Goal: Task Accomplishment & Management: Complete application form

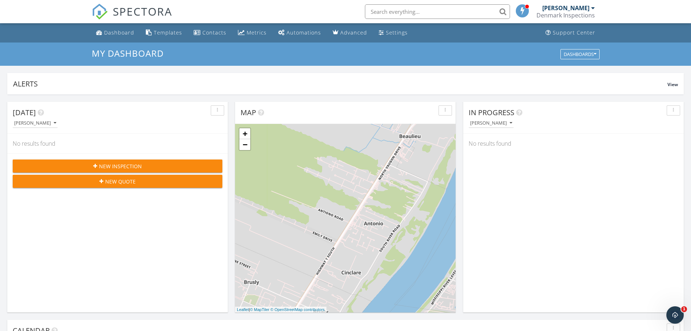
scroll to position [672, 703]
click at [193, 57] on h3 "My Dashboard" at bounding box center [346, 53] width 508 height 10
click at [139, 164] on span "New Inspection" at bounding box center [120, 166] width 43 height 8
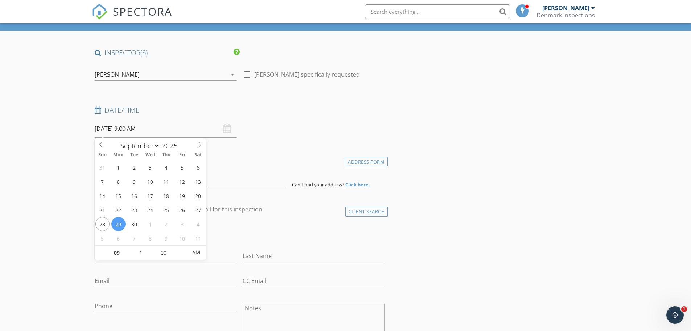
click at [146, 131] on input "09/29/2025 9:00 AM" at bounding box center [166, 129] width 142 height 18
type input "09/30/2025 9:00 AM"
type input "05"
type input "09/30/2025 9:05 AM"
click at [183, 248] on span at bounding box center [183, 248] width 5 height 7
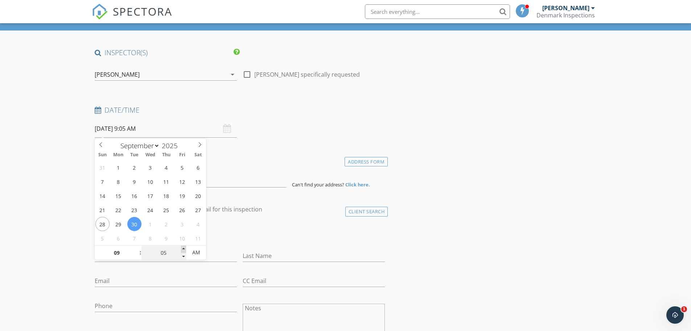
type input "10"
type input "09/30/2025 9:10 AM"
click at [183, 248] on span at bounding box center [183, 248] width 5 height 7
type input "15"
type input "09/30/2025 9:15 AM"
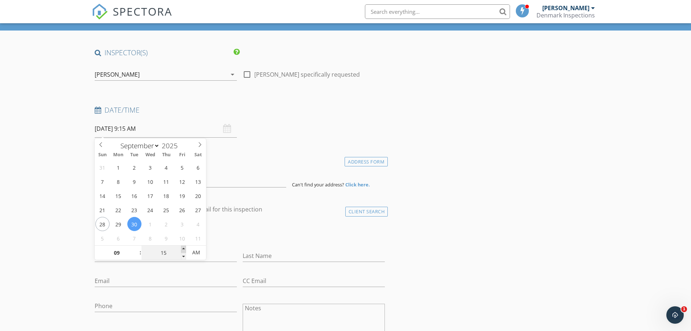
click at [183, 248] on span at bounding box center [183, 248] width 5 height 7
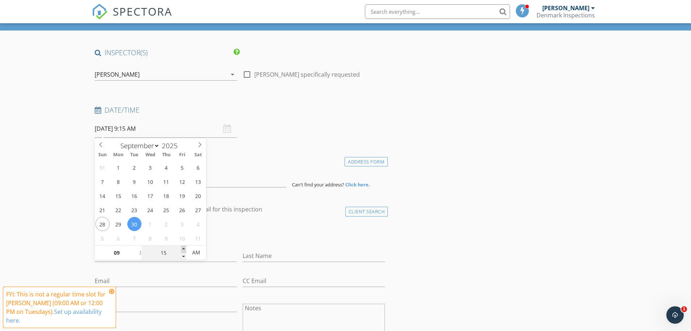
type input "20"
type input "09/30/2025 9:20 AM"
click at [184, 248] on span at bounding box center [183, 248] width 5 height 7
type input "25"
type input "09/30/2025 9:25 AM"
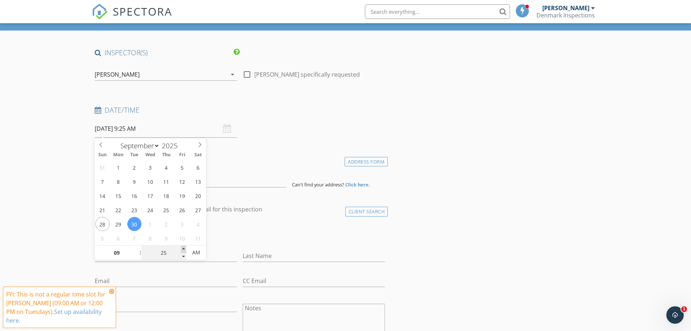
click at [184, 248] on span at bounding box center [183, 248] width 5 height 7
type input "30"
type input "09/30/2025 9:30 AM"
click at [183, 248] on span at bounding box center [183, 248] width 5 height 7
type input "10"
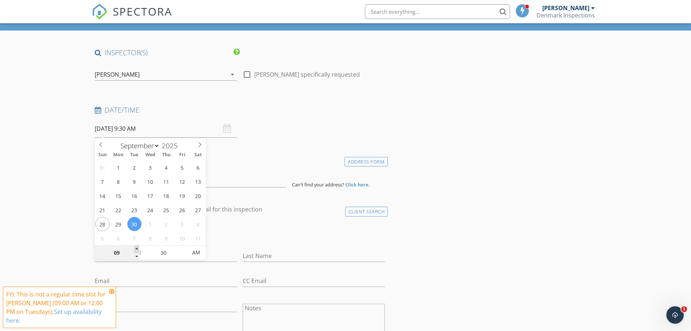
type input "09/30/2025 10:30 AM"
click at [138, 248] on span at bounding box center [136, 248] width 5 height 7
type input "11"
type input "09/30/2025 11:30 AM"
click at [138, 248] on span at bounding box center [136, 248] width 5 height 7
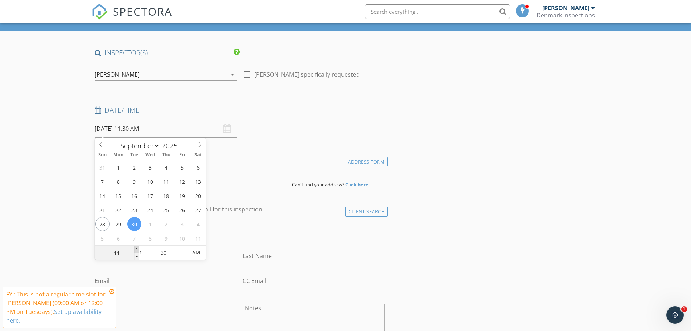
type input "12"
type input "09/30/2025 12:30 PM"
click at [138, 248] on span at bounding box center [136, 248] width 5 height 7
type input "01"
type input "09/30/2025 1:30 PM"
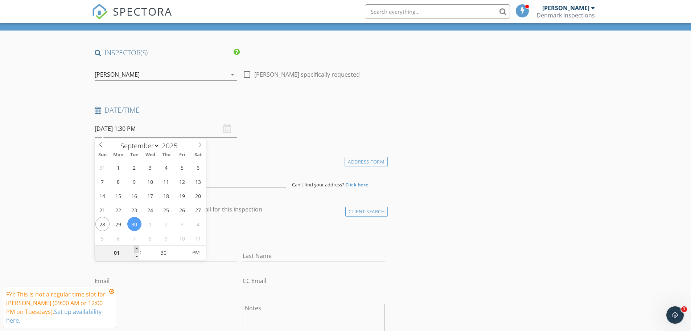
click at [138, 248] on span at bounding box center [136, 248] width 5 height 7
type input "02"
type input "09/30/2025 2:30 PM"
click at [138, 248] on span at bounding box center [136, 248] width 5 height 7
click at [266, 232] on div "check_box_outline_blank Client is a Company/Organization" at bounding box center [240, 234] width 291 height 19
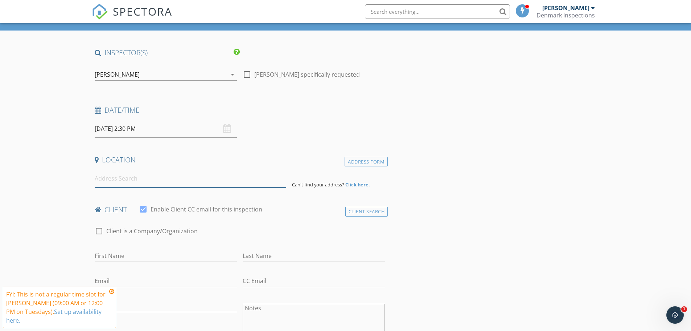
click at [135, 180] on input at bounding box center [191, 178] width 192 height 18
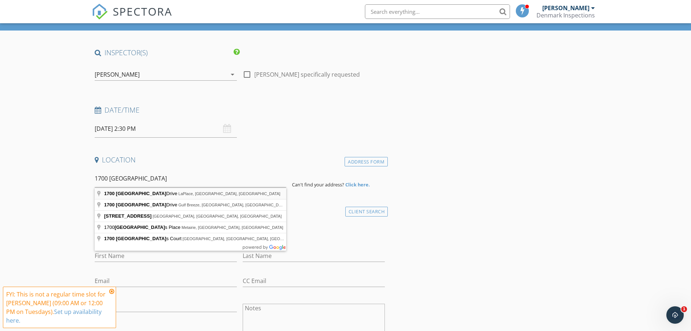
type input "1700 Marseille Drive, LaPlace, LA, USA"
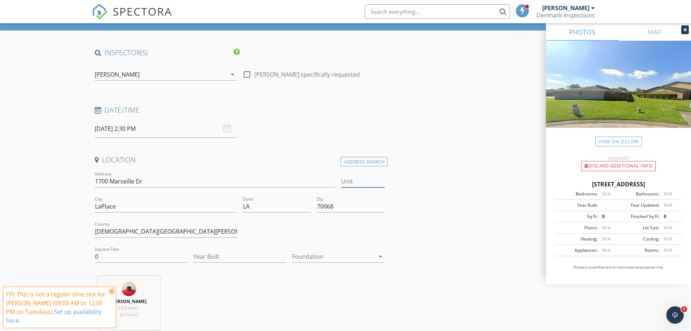
click at [345, 182] on input "Unit" at bounding box center [364, 181] width 44 height 12
type input "16"
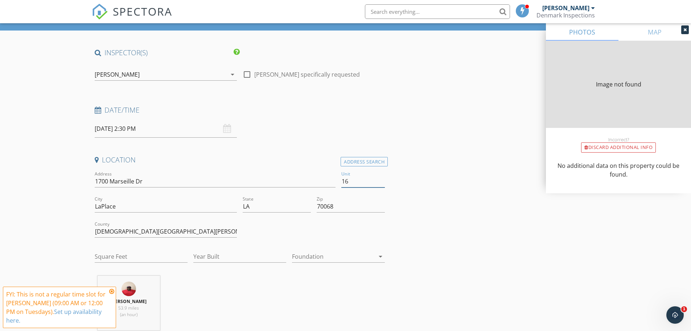
type input "0"
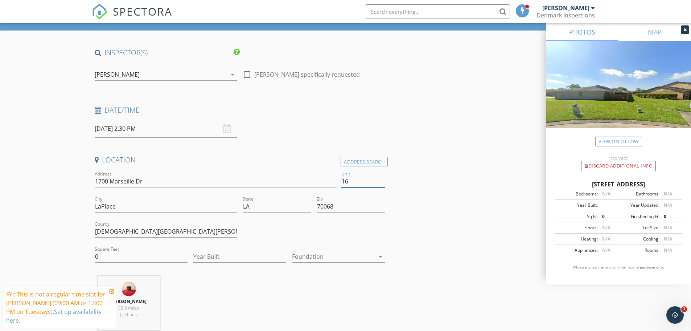
type input "16"
click at [108, 257] on input "0" at bounding box center [141, 256] width 93 height 12
drag, startPoint x: 102, startPoint y: 254, endPoint x: 94, endPoint y: 256, distance: 8.2
click at [95, 256] on input "0" at bounding box center [141, 256] width 93 height 12
type input "1136"
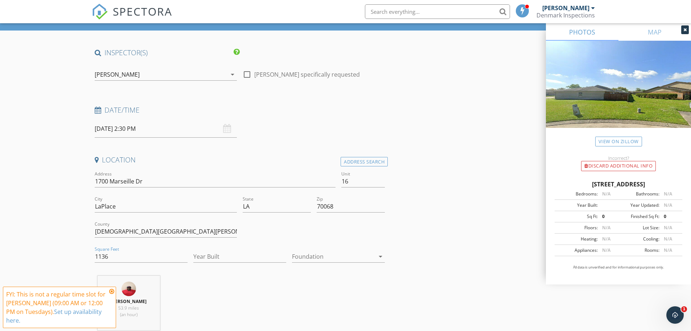
click at [316, 258] on div at bounding box center [333, 256] width 83 height 12
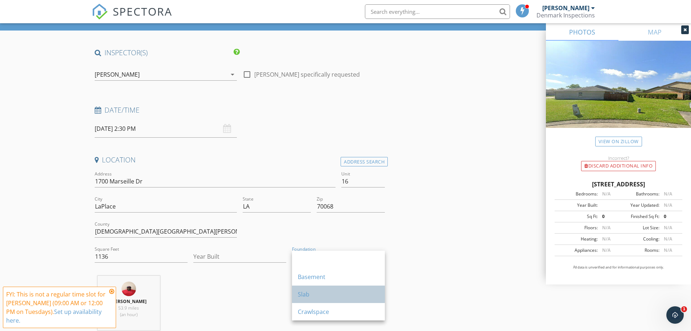
click at [303, 295] on div "Slab" at bounding box center [338, 294] width 81 height 9
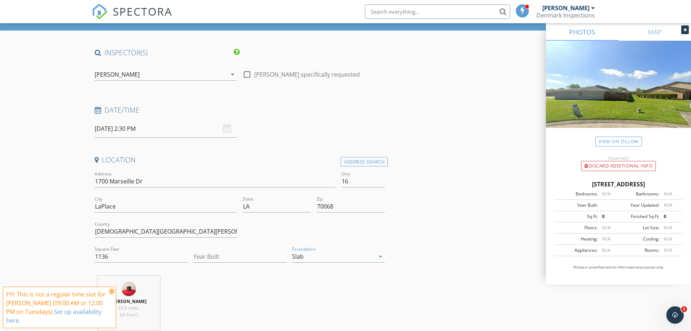
click at [110, 290] on icon at bounding box center [111, 291] width 5 height 6
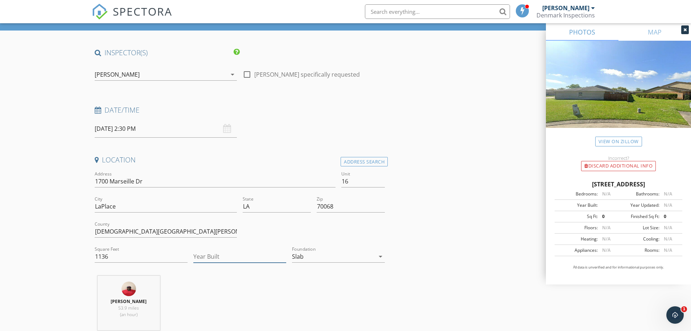
click at [215, 258] on input "Year Built" at bounding box center [239, 256] width 93 height 12
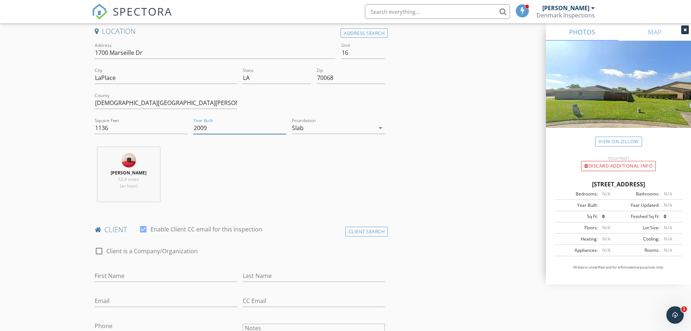
scroll to position [218, 0]
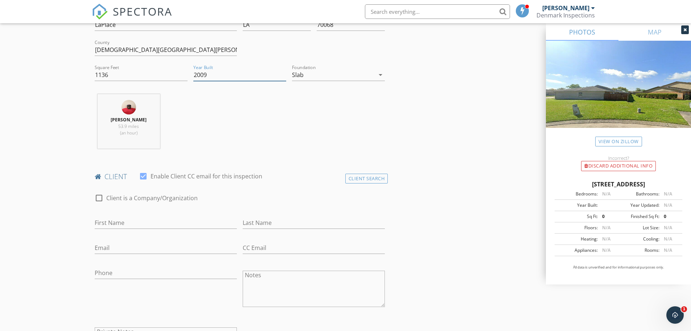
type input "2009"
click at [115, 222] on input "First Name" at bounding box center [166, 223] width 142 height 12
type input "Kayla"
click at [264, 222] on input "Last Name" at bounding box center [314, 223] width 142 height 12
type input "Brumfield"
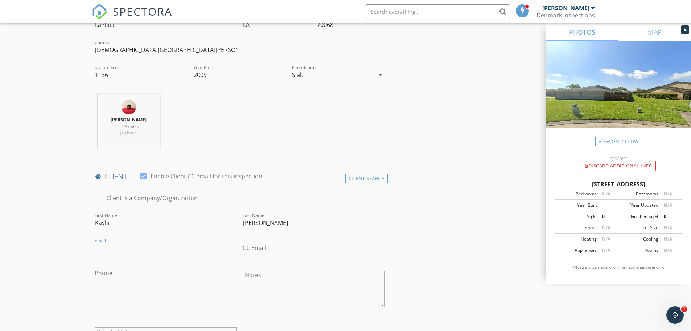
click at [126, 249] on input "Email" at bounding box center [166, 248] width 142 height 12
type input "kaylaamonique@icloud.com"
click at [120, 272] on input "Phone" at bounding box center [166, 273] width 142 height 12
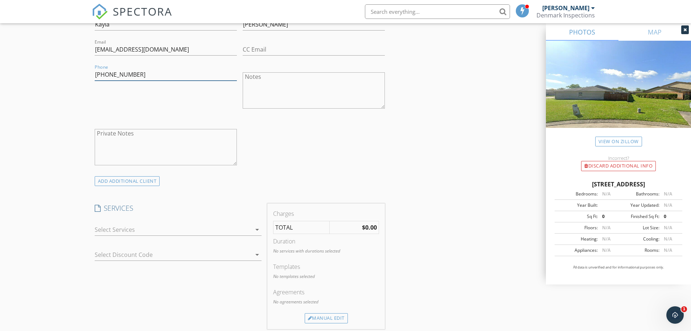
scroll to position [436, 0]
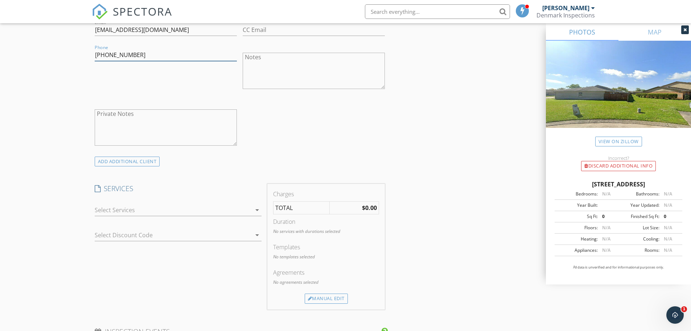
type input "504-330-4124"
click at [139, 211] on div at bounding box center [173, 210] width 157 height 12
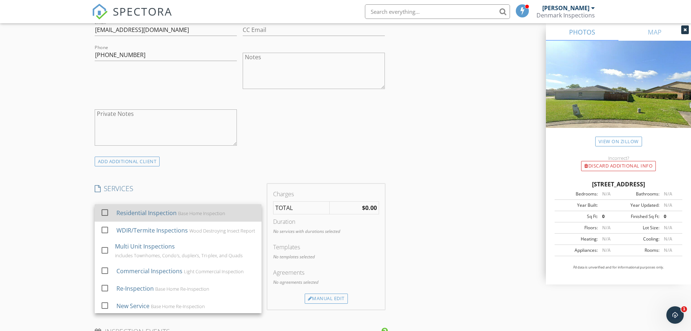
click at [104, 212] on div at bounding box center [105, 212] width 12 height 12
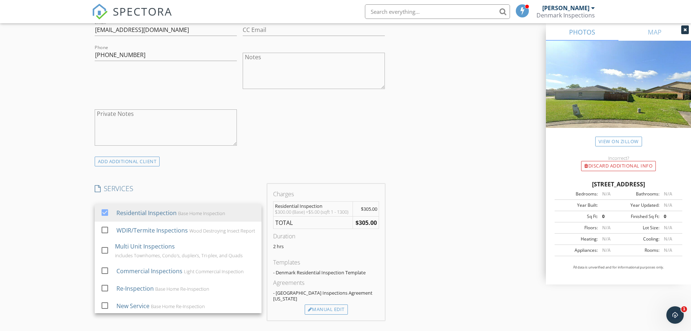
click at [280, 158] on div "ADD ADDITIONAL client" at bounding box center [240, 161] width 297 height 10
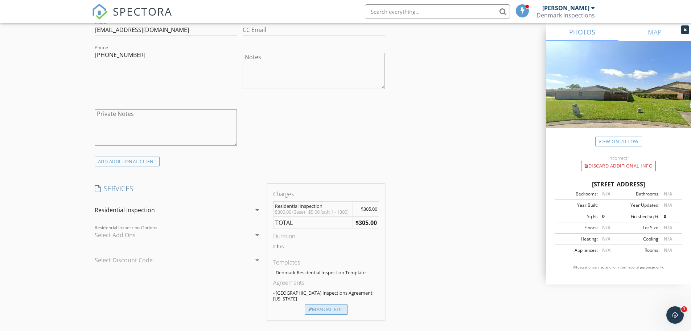
click at [340, 304] on div "Manual Edit" at bounding box center [326, 309] width 43 height 10
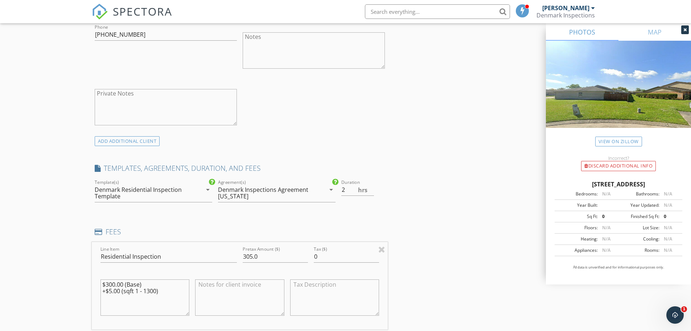
scroll to position [472, 0]
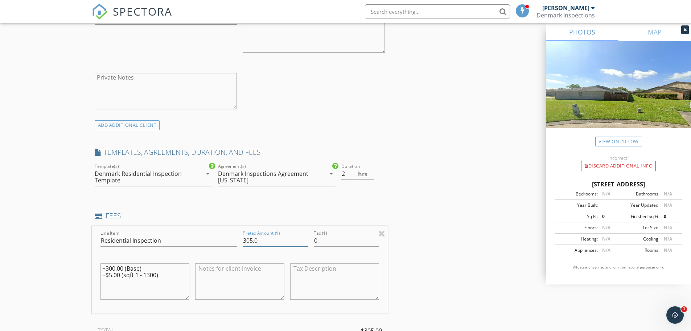
click at [248, 238] on input "305.0" at bounding box center [275, 240] width 65 height 12
type input "325.0"
click at [417, 246] on div "INSPECTOR(S) check_box Dennis Clark, Jr. PRIMARY Dennis Clark, Jr. arrow_drop_d…" at bounding box center [346, 250] width 508 height 1276
click at [371, 171] on input "2.5" at bounding box center [358, 174] width 33 height 12
type input "2"
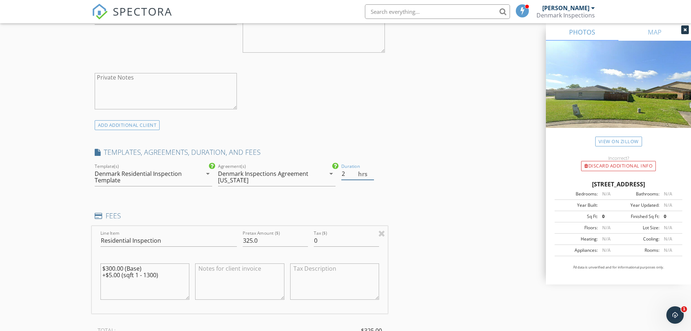
click at [372, 176] on input "2" at bounding box center [358, 174] width 33 height 12
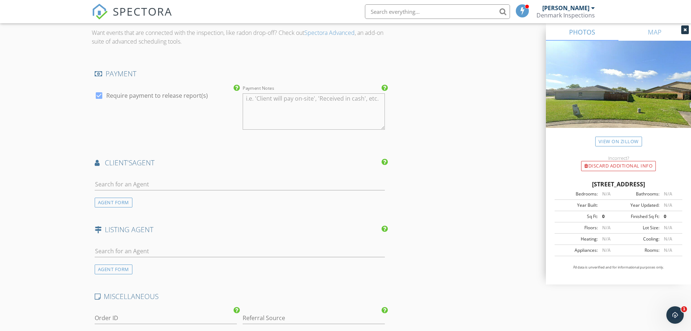
scroll to position [835, 0]
click at [132, 180] on input "text" at bounding box center [240, 183] width 291 height 12
type input "gen"
click at [120, 197] on div "Geneva Harris" at bounding box center [137, 199] width 45 height 9
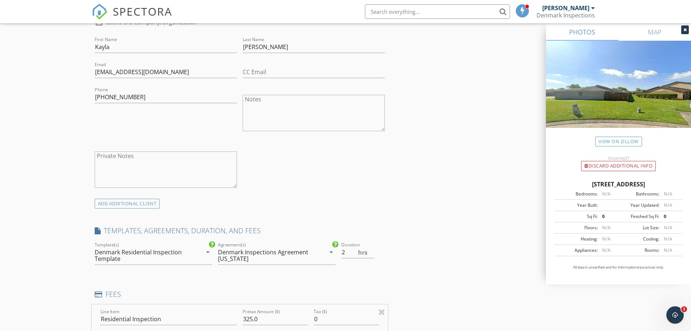
scroll to position [377, 0]
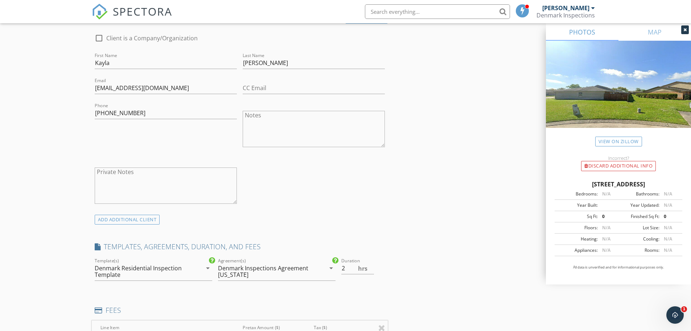
click at [319, 271] on div "Denmark Inspections Agreement Louisiana" at bounding box center [271, 271] width 107 height 18
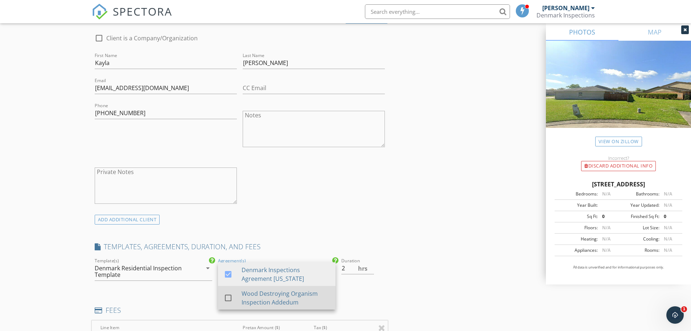
click at [232, 298] on div at bounding box center [228, 297] width 12 height 12
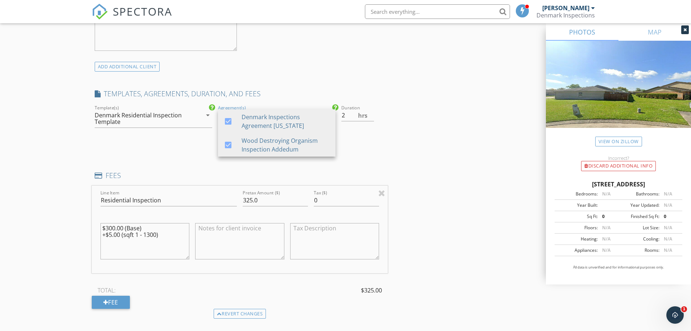
scroll to position [523, 0]
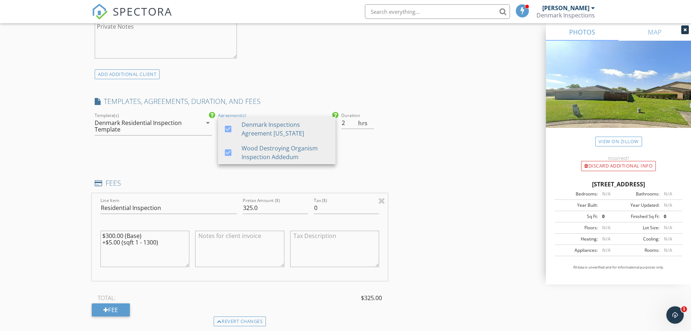
click at [371, 168] on div "INSPECTOR(S) check_box Dennis Clark, Jr. PRIMARY Dennis Clark, Jr. arrow_drop_d…" at bounding box center [240, 270] width 297 height 1417
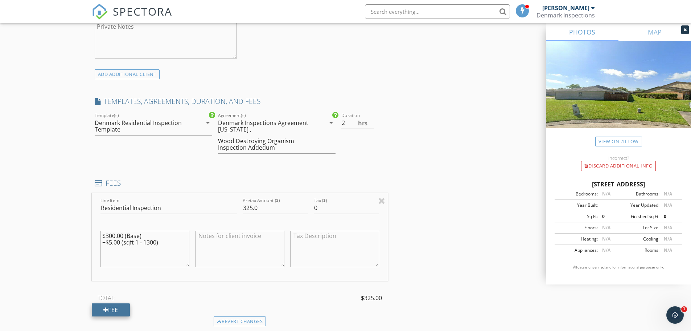
click at [114, 310] on div "Fee" at bounding box center [111, 309] width 38 height 13
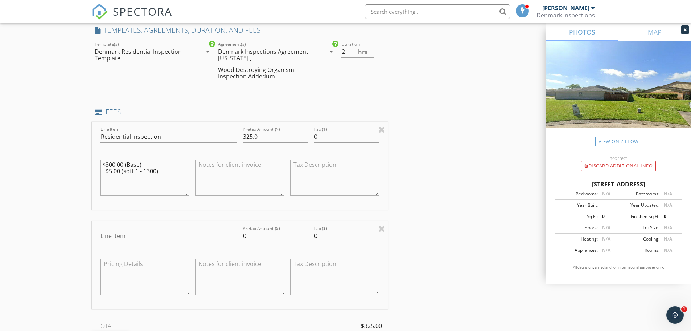
scroll to position [595, 0]
click at [160, 235] on input "Line Item" at bounding box center [169, 234] width 136 height 12
type input "WDIR/Termite Inspections"
click at [251, 234] on input "0" at bounding box center [275, 234] width 65 height 12
drag, startPoint x: 250, startPoint y: 233, endPoint x: 243, endPoint y: 236, distance: 8.0
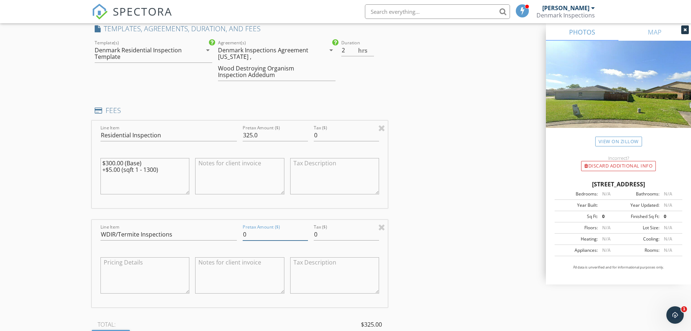
click at [244, 236] on input "0" at bounding box center [275, 234] width 65 height 12
type input "125"
click at [418, 243] on div "INSPECTOR(S) check_box Dennis Clark, Jr. PRIMARY Dennis Clark, Jr. arrow_drop_d…" at bounding box center [346, 268] width 508 height 1558
click at [250, 135] on input "325.0" at bounding box center [275, 135] width 65 height 12
type input "305.0"
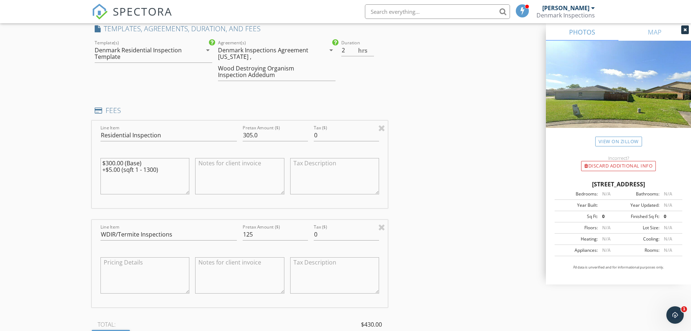
click at [417, 199] on div "INSPECTOR(S) check_box Dennis Clark, Jr. PRIMARY Dennis Clark, Jr. arrow_drop_d…" at bounding box center [346, 268] width 508 height 1558
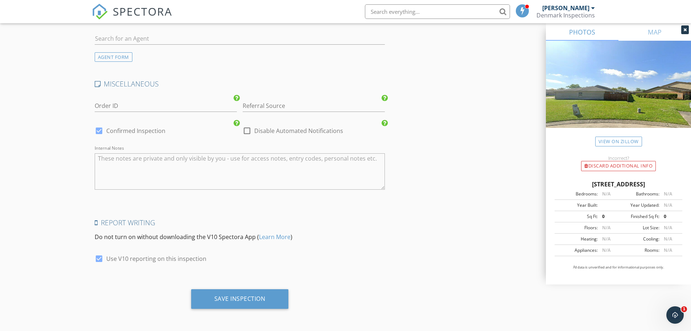
scroll to position [1329, 0]
click at [263, 291] on div "Save Inspection" at bounding box center [240, 298] width 98 height 20
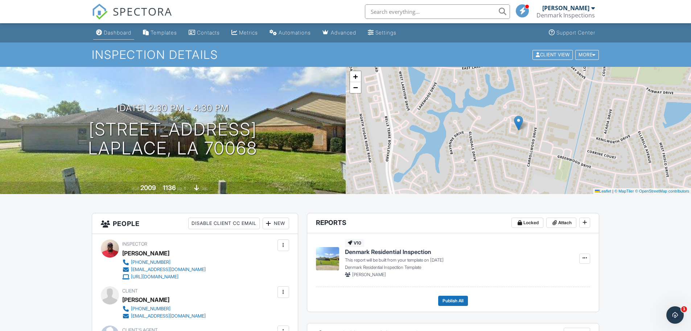
click at [113, 32] on div "Dashboard" at bounding box center [118, 32] width 28 height 6
